Goal: Complete application form

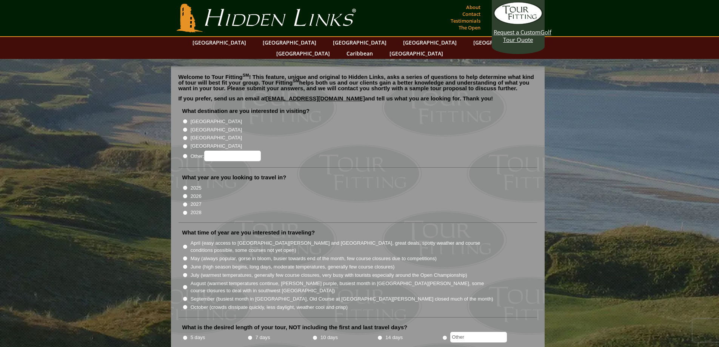
click at [186, 154] on input "Other:" at bounding box center [185, 156] width 5 height 5
radio input "true"
click at [221, 151] on input "Other:" at bounding box center [232, 156] width 57 height 11
type input "[GEOGRAPHIC_DATA]"
click at [184, 194] on input "2026" at bounding box center [185, 196] width 5 height 5
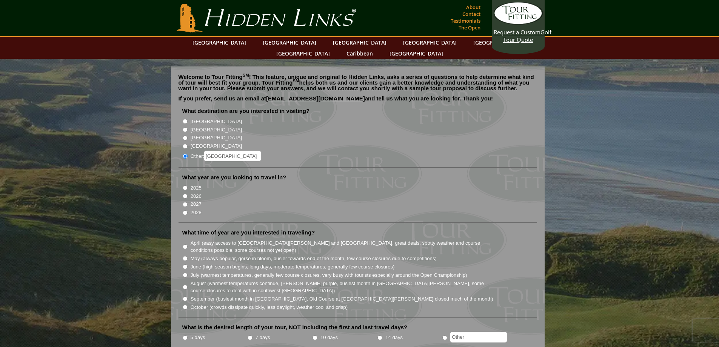
radio input "true"
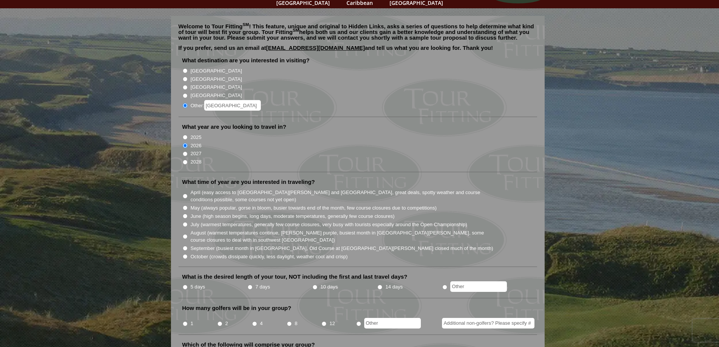
scroll to position [63, 0]
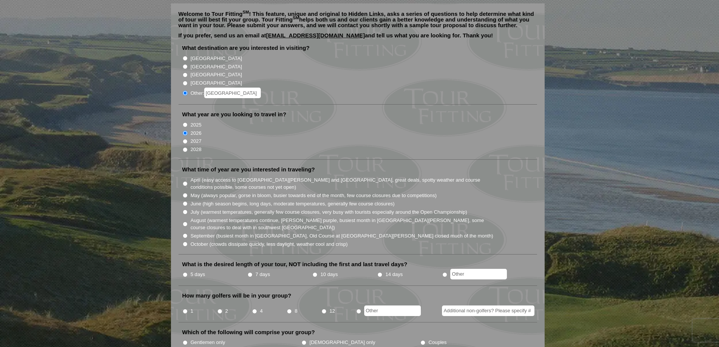
click at [185, 210] on input "July (warmest temperatures, generally few course closures, very busy with touri…" at bounding box center [185, 212] width 5 height 5
radio input "true"
click at [447, 272] on input "radio" at bounding box center [445, 274] width 5 height 5
radio input "true"
click at [467, 269] on input "text" at bounding box center [478, 274] width 57 height 11
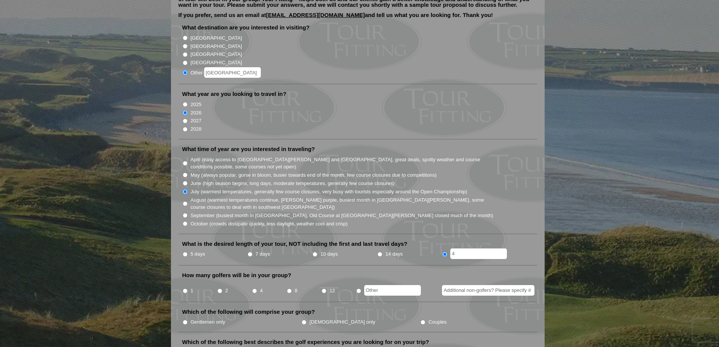
scroll to position [110, 0]
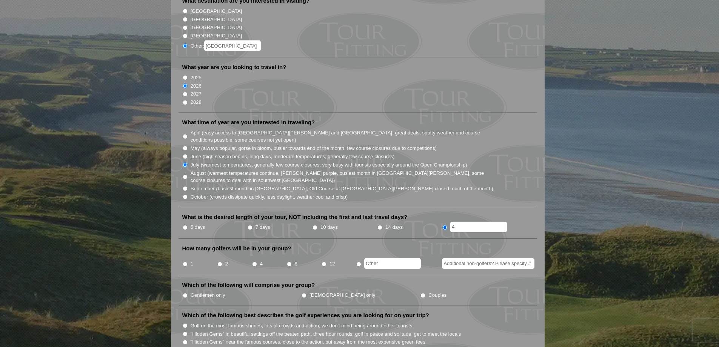
type input "4"
click at [255, 262] on input "4" at bounding box center [254, 264] width 5 height 5
radio input "true"
click at [188, 291] on li "Gentlemen only" at bounding box center [241, 295] width 119 height 8
click at [184, 293] on input "Gentlemen only" at bounding box center [185, 295] width 5 height 5
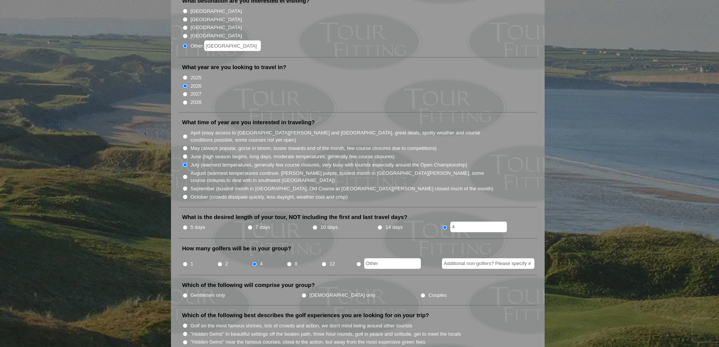
radio input "true"
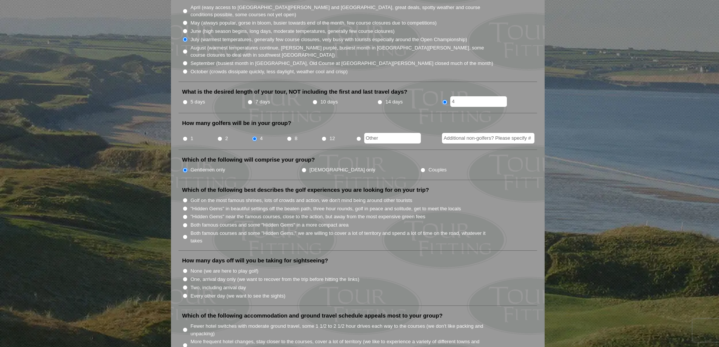
scroll to position [236, 0]
click at [185, 268] on input "None (we are here to play golf)" at bounding box center [185, 270] width 5 height 5
radio input "true"
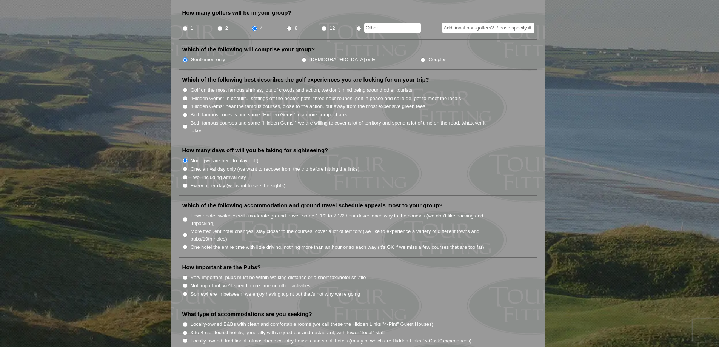
scroll to position [346, 0]
click at [184, 244] on input "One hotel the entire time with little driving, nothing more than an hour or so …" at bounding box center [185, 246] width 5 height 5
radio input "true"
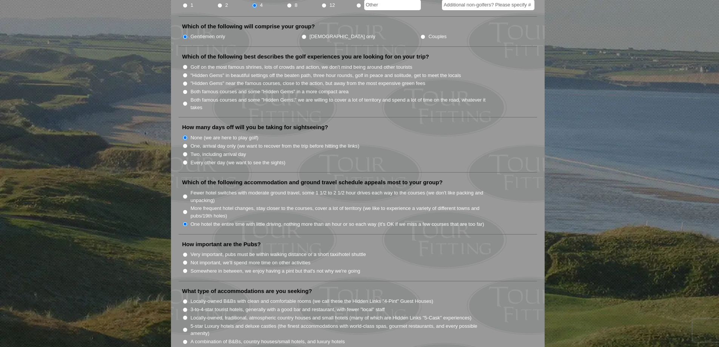
scroll to position [378, 0]
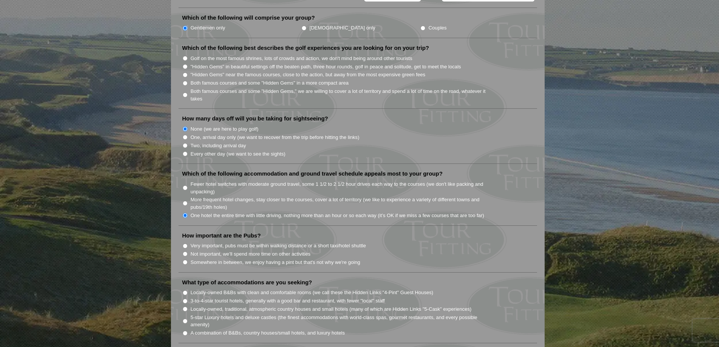
click at [185, 260] on input "Somewhere in between, we enjoy having a pint but that's not why we're going" at bounding box center [185, 262] width 5 height 5
radio input "true"
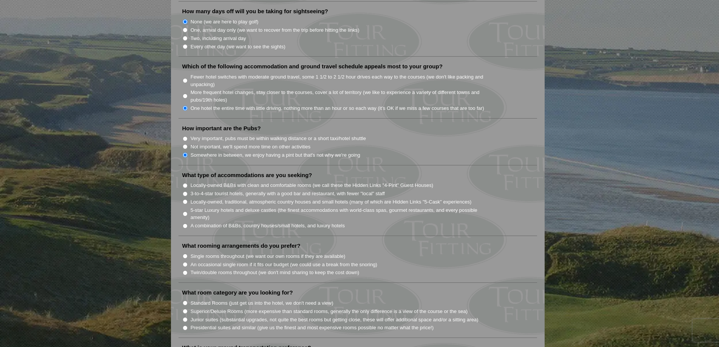
scroll to position [488, 0]
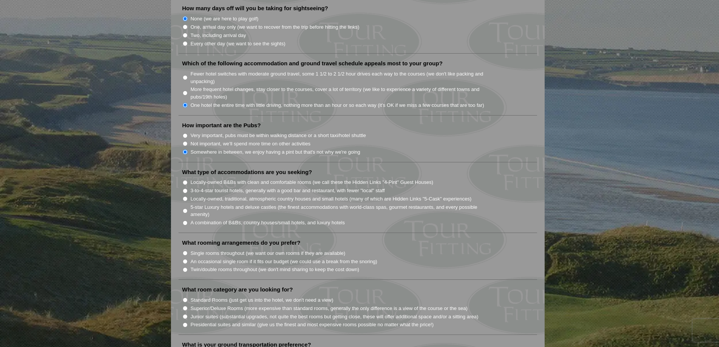
click at [184, 267] on input "Twin/double rooms throughout (we don't mind sharing to keep the cost down)" at bounding box center [185, 269] width 5 height 5
radio input "true"
click at [186, 251] on input "Single rooms throughout (we want our own rooms if they are available)" at bounding box center [185, 253] width 5 height 5
radio input "true"
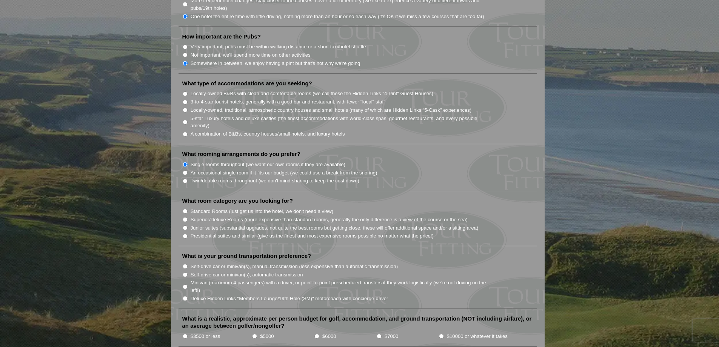
scroll to position [582, 0]
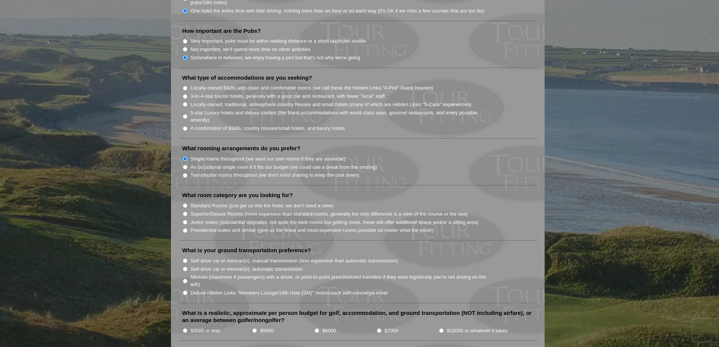
click at [184, 267] on input "Self-drive car or minivan(s), automatic transmission" at bounding box center [185, 269] width 5 height 5
radio input "true"
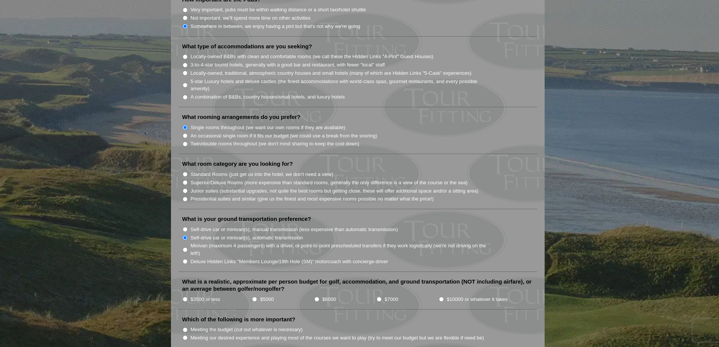
scroll to position [629, 0]
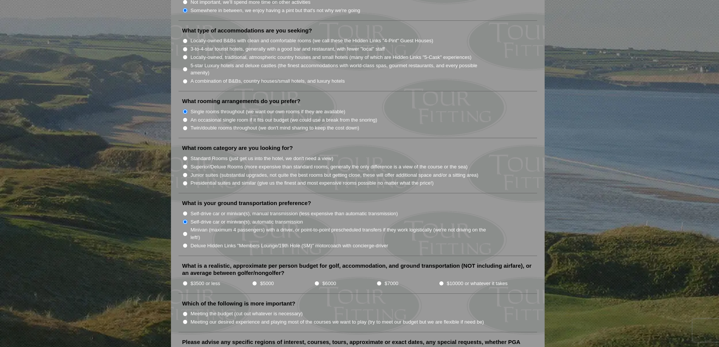
click at [186, 274] on li "What is a realistic, approximate per person budget for golf, accommodation, and…" at bounding box center [358, 278] width 359 height 32
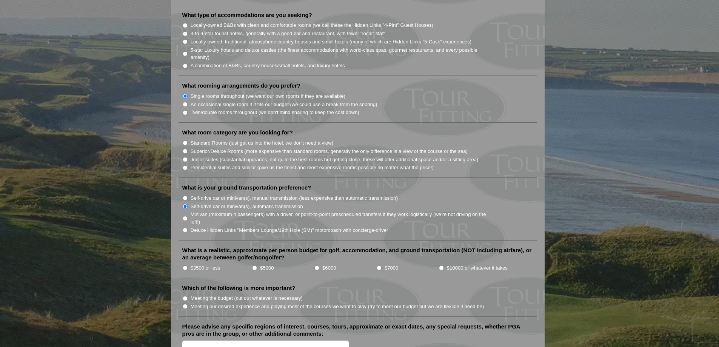
click at [185, 265] on input "$3500 or less" at bounding box center [185, 267] width 5 height 5
radio input "true"
click at [185, 296] on input "Meeting the budget (cut out whatever is necessary)" at bounding box center [185, 298] width 5 height 5
radio input "true"
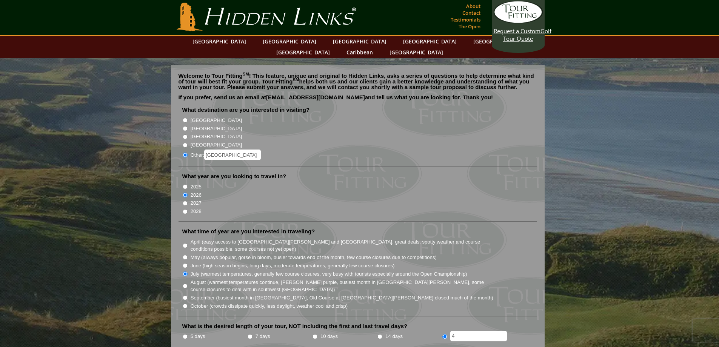
scroll to position [0, 0]
